Goal: Navigation & Orientation: Find specific page/section

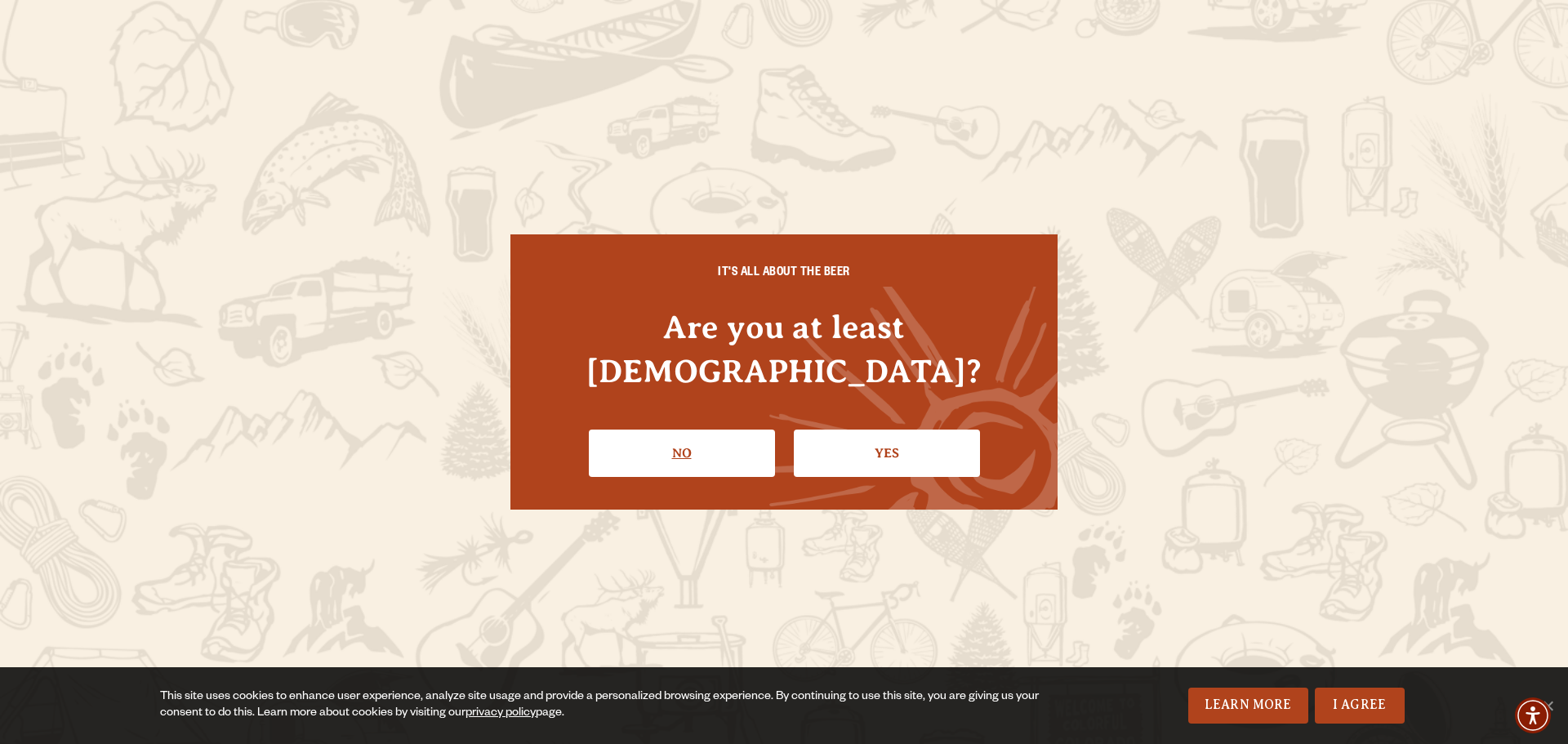
click at [710, 435] on link "No" at bounding box center [682, 453] width 186 height 47
click at [903, 430] on link "Yes" at bounding box center [887, 453] width 186 height 47
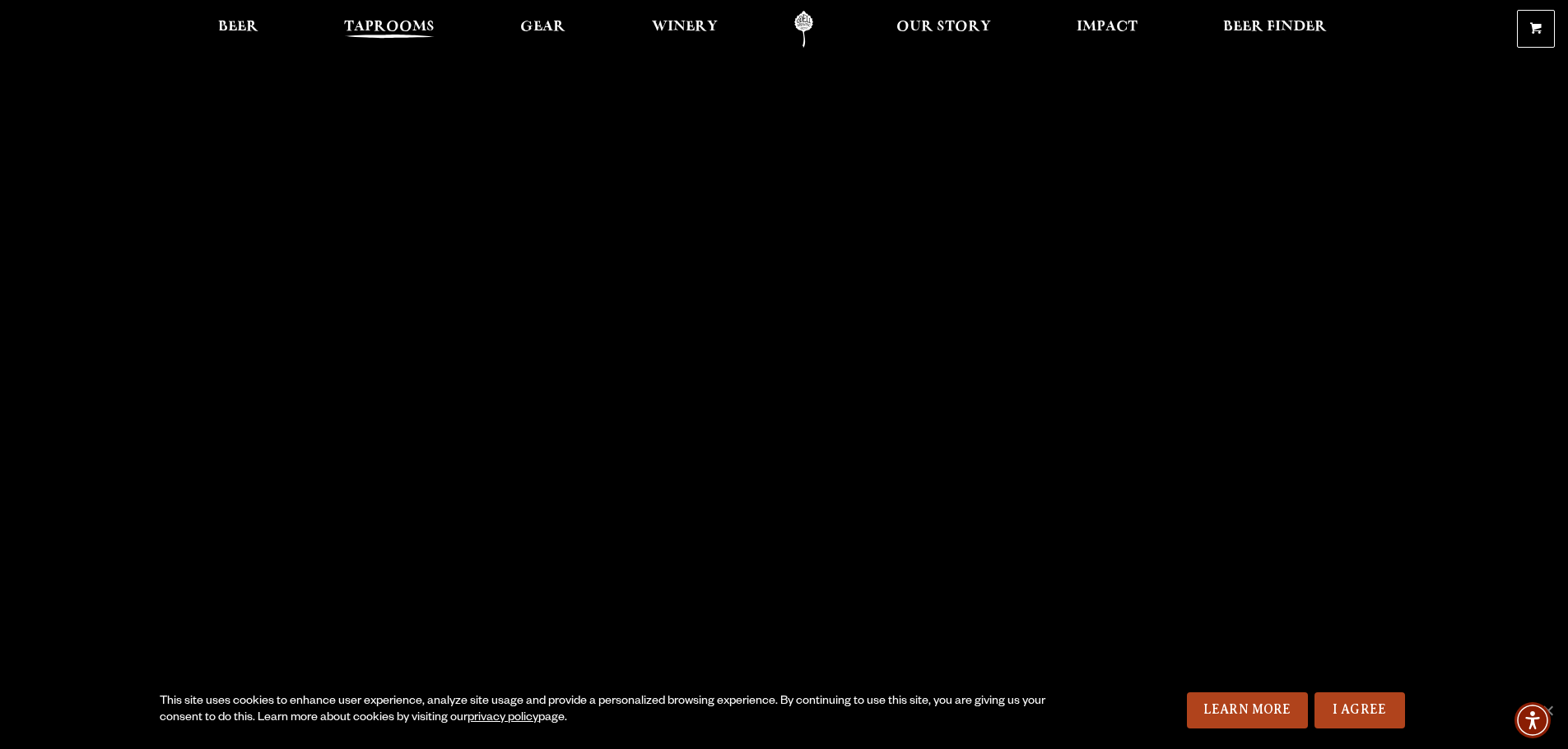
click at [376, 20] on span "Taprooms" at bounding box center [388, 26] width 90 height 13
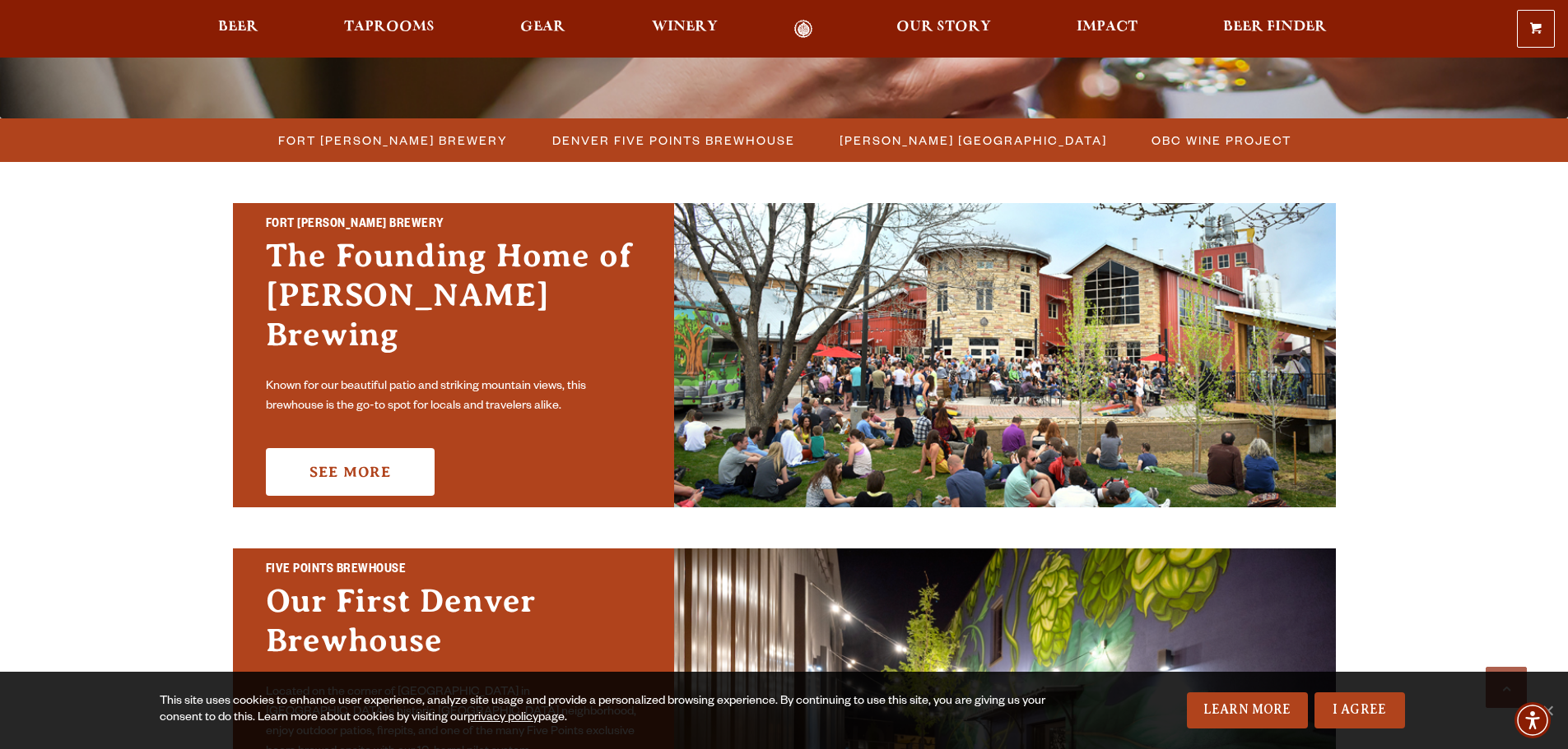
scroll to position [411, 0]
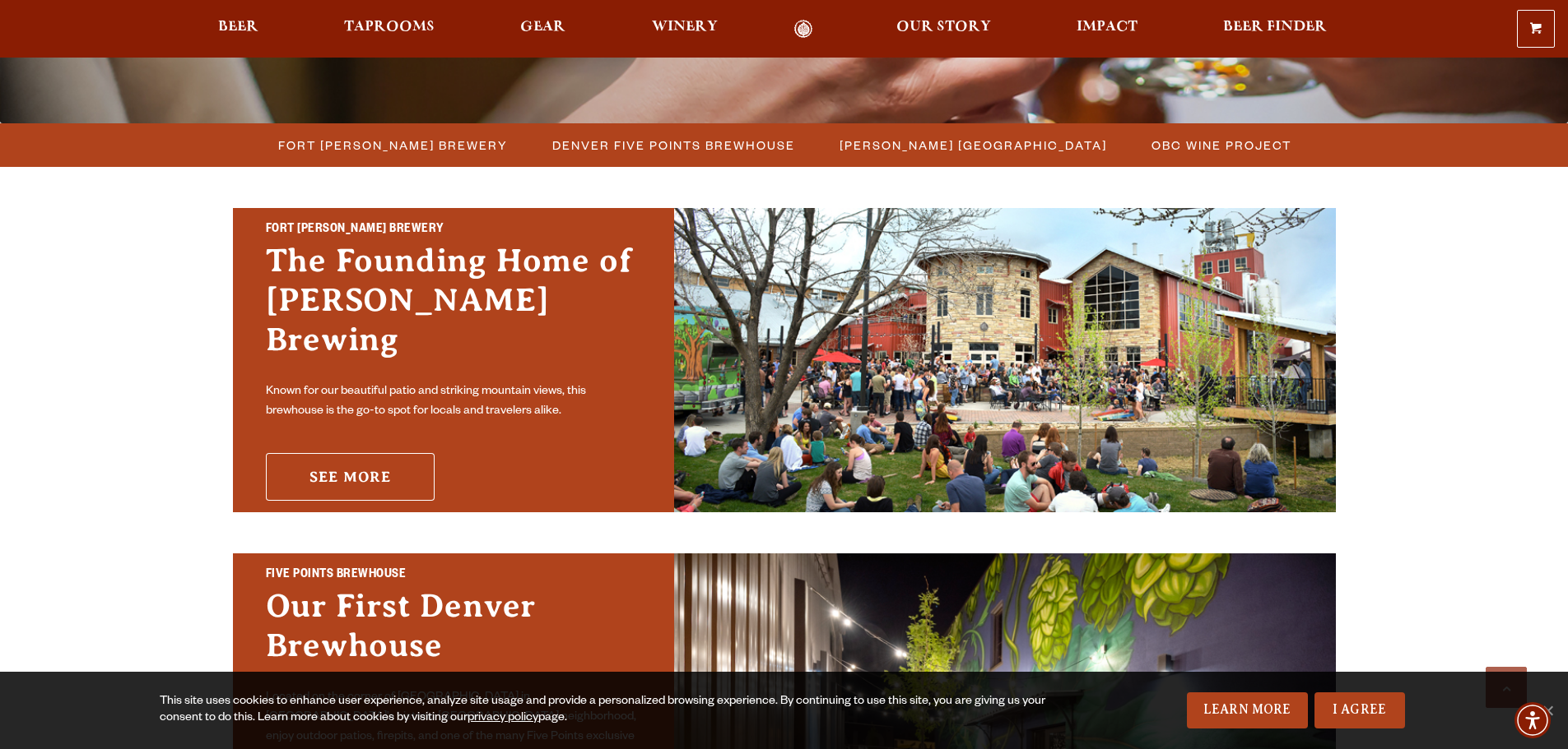
click at [382, 453] on link "See More" at bounding box center [350, 477] width 168 height 47
